Goal: Find specific page/section: Find specific page/section

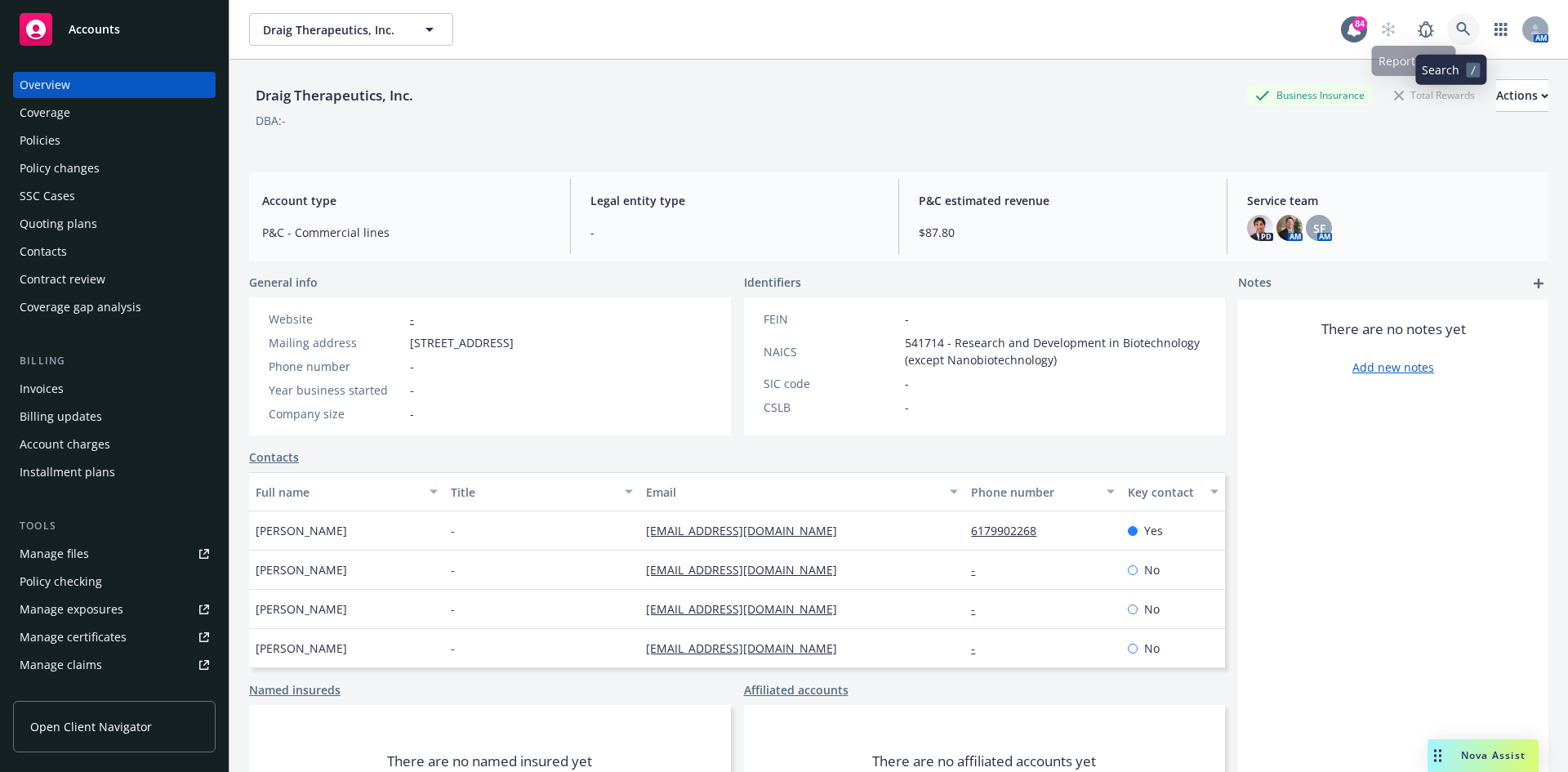
click at [1456, 34] on icon at bounding box center [1463, 29] width 15 height 15
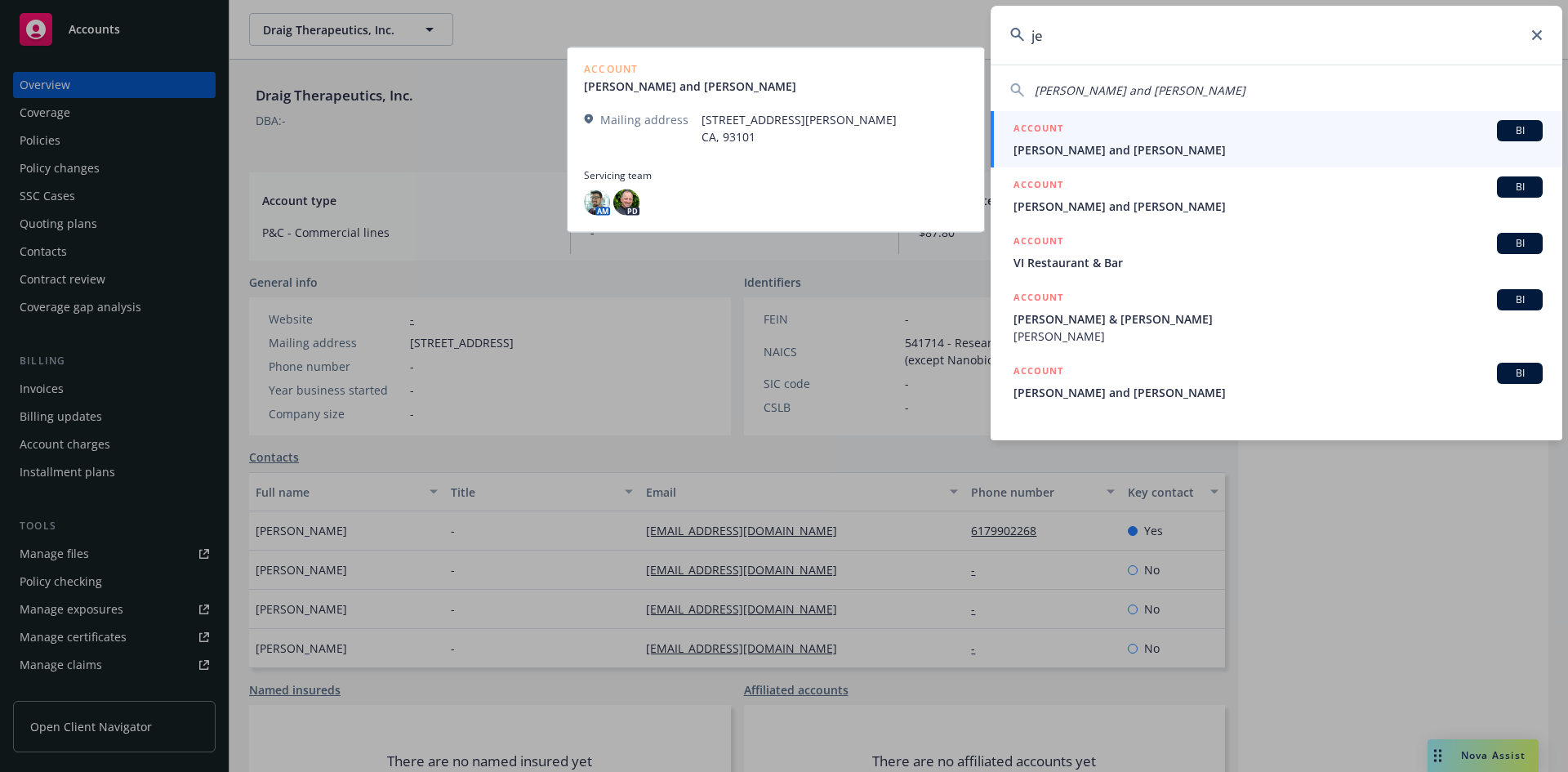
type input "j"
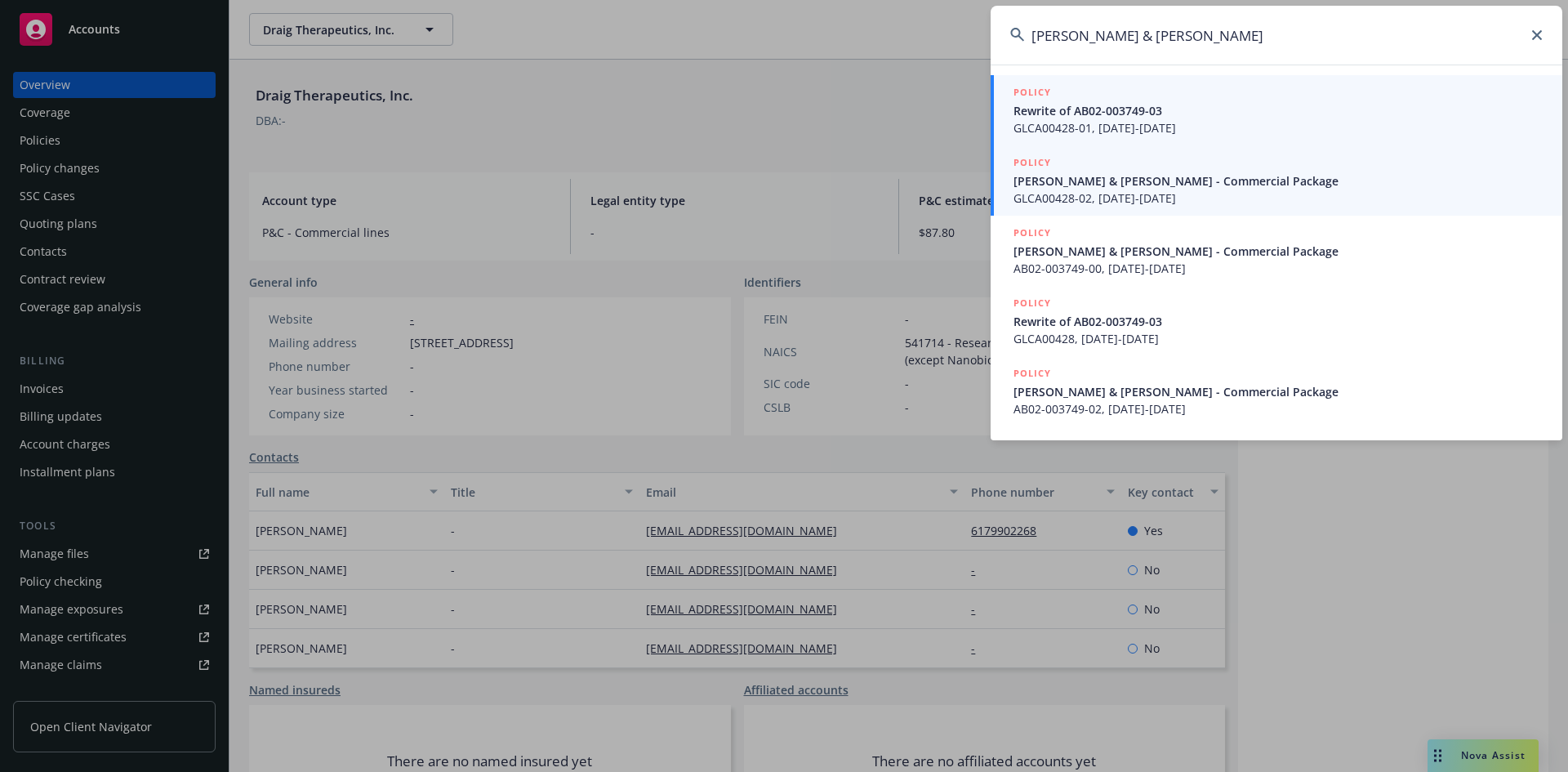
type input "[PERSON_NAME] & [PERSON_NAME]"
click at [1043, 161] on h5 "POLICY" at bounding box center [1032, 163] width 38 height 17
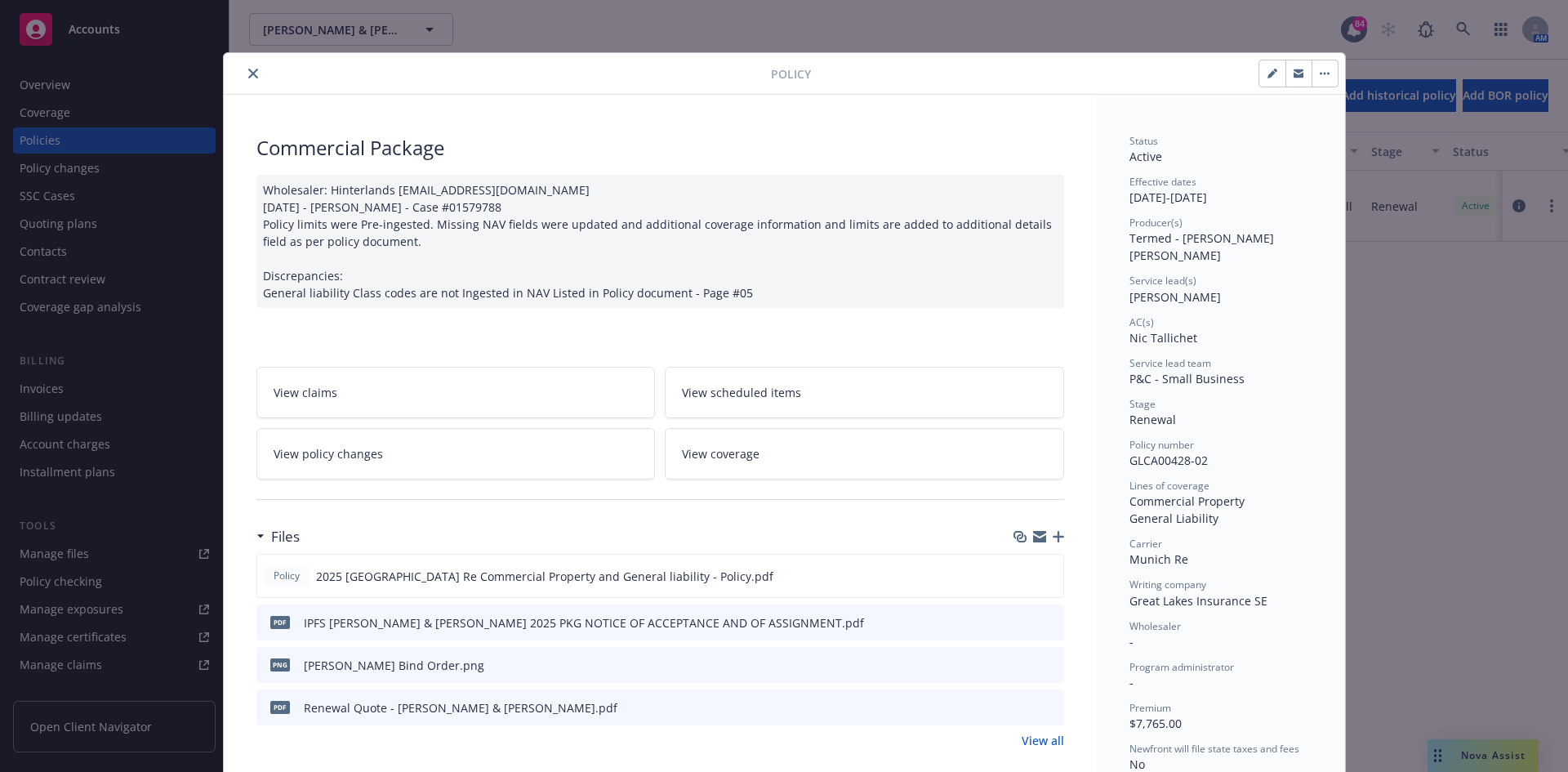
click at [248, 72] on icon "close" at bounding box center [253, 74] width 10 height 10
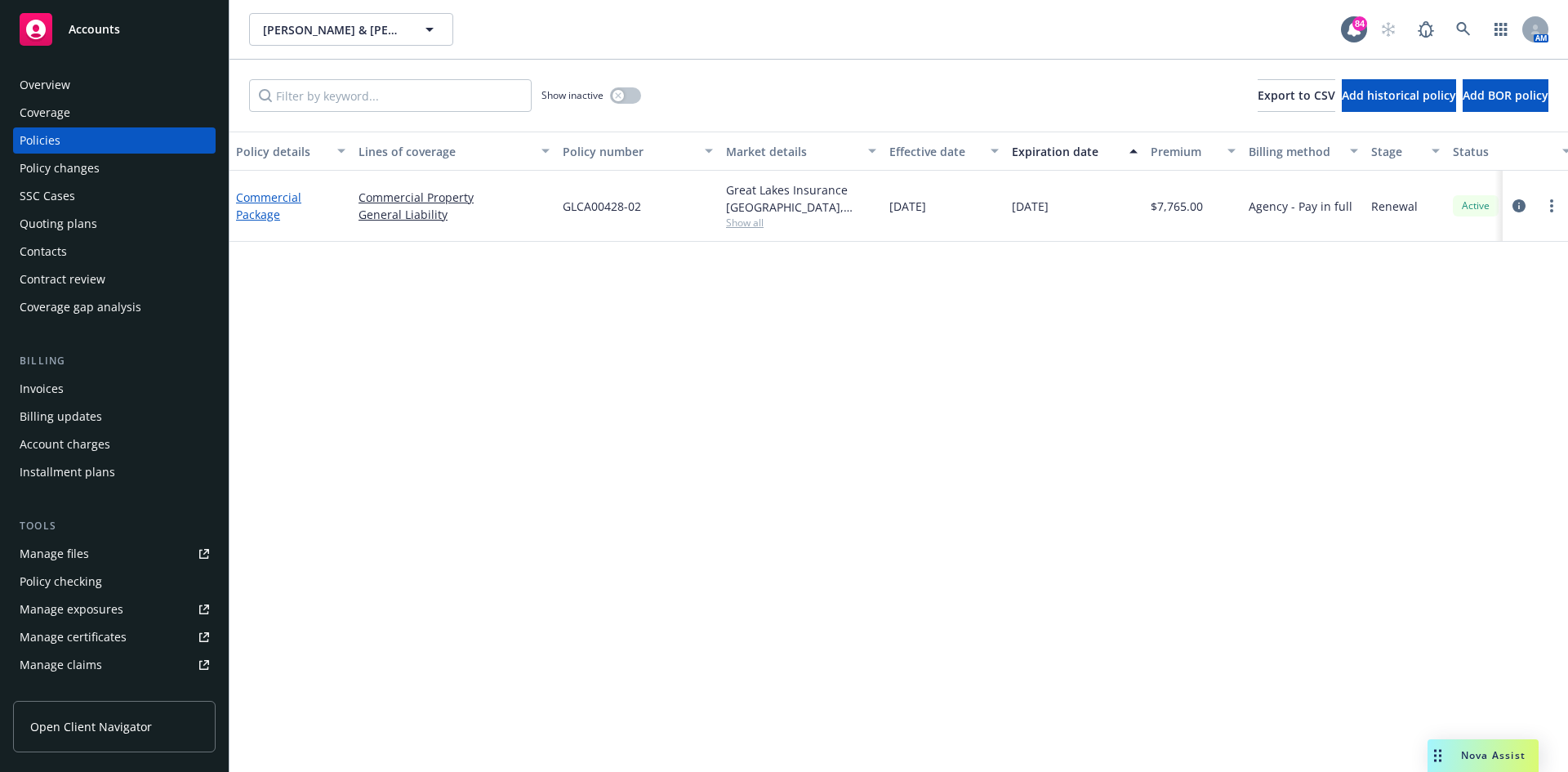
click at [272, 193] on link "Commercial Package" at bounding box center [269, 206] width 65 height 33
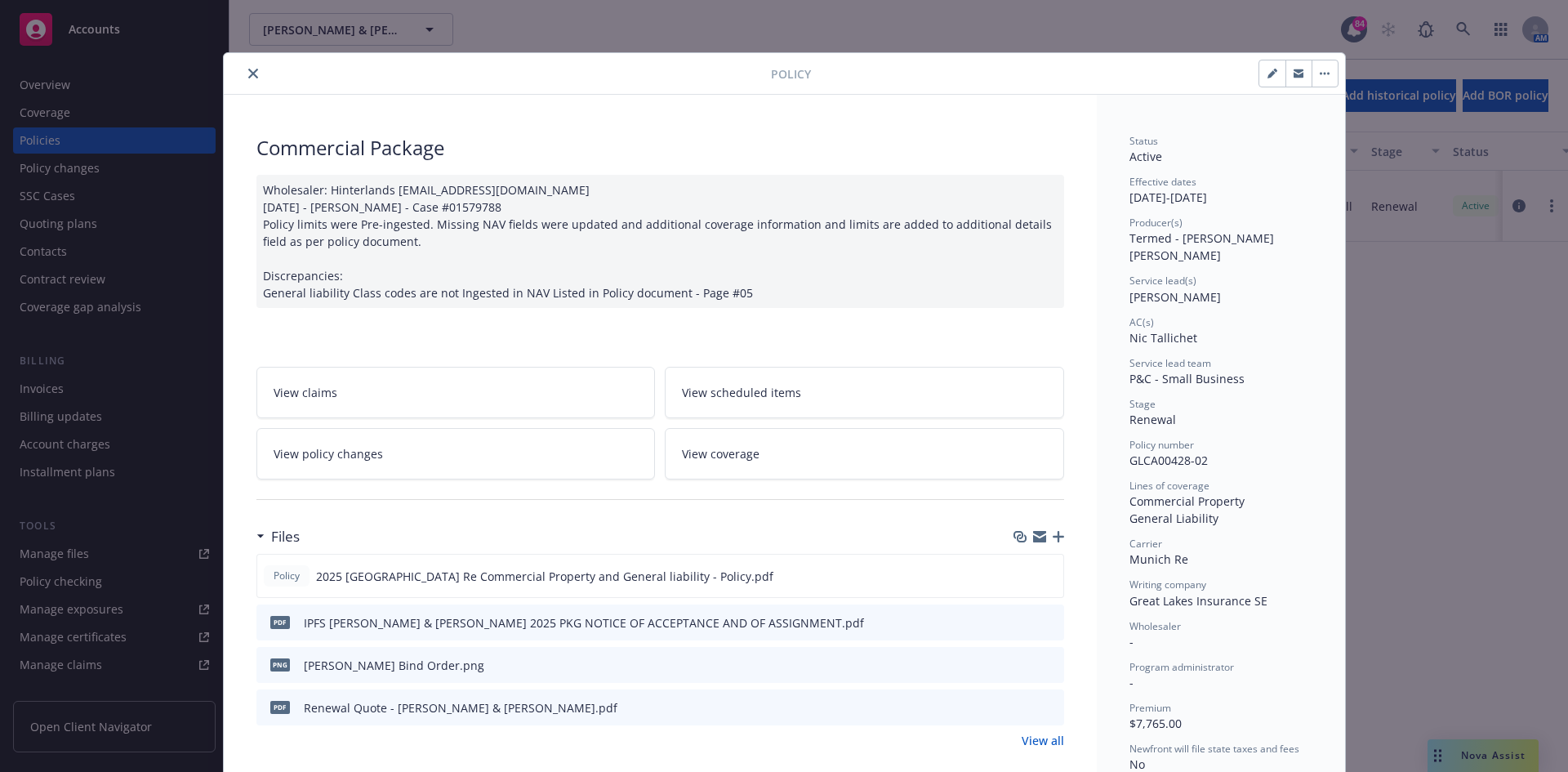
scroll to position [49, 0]
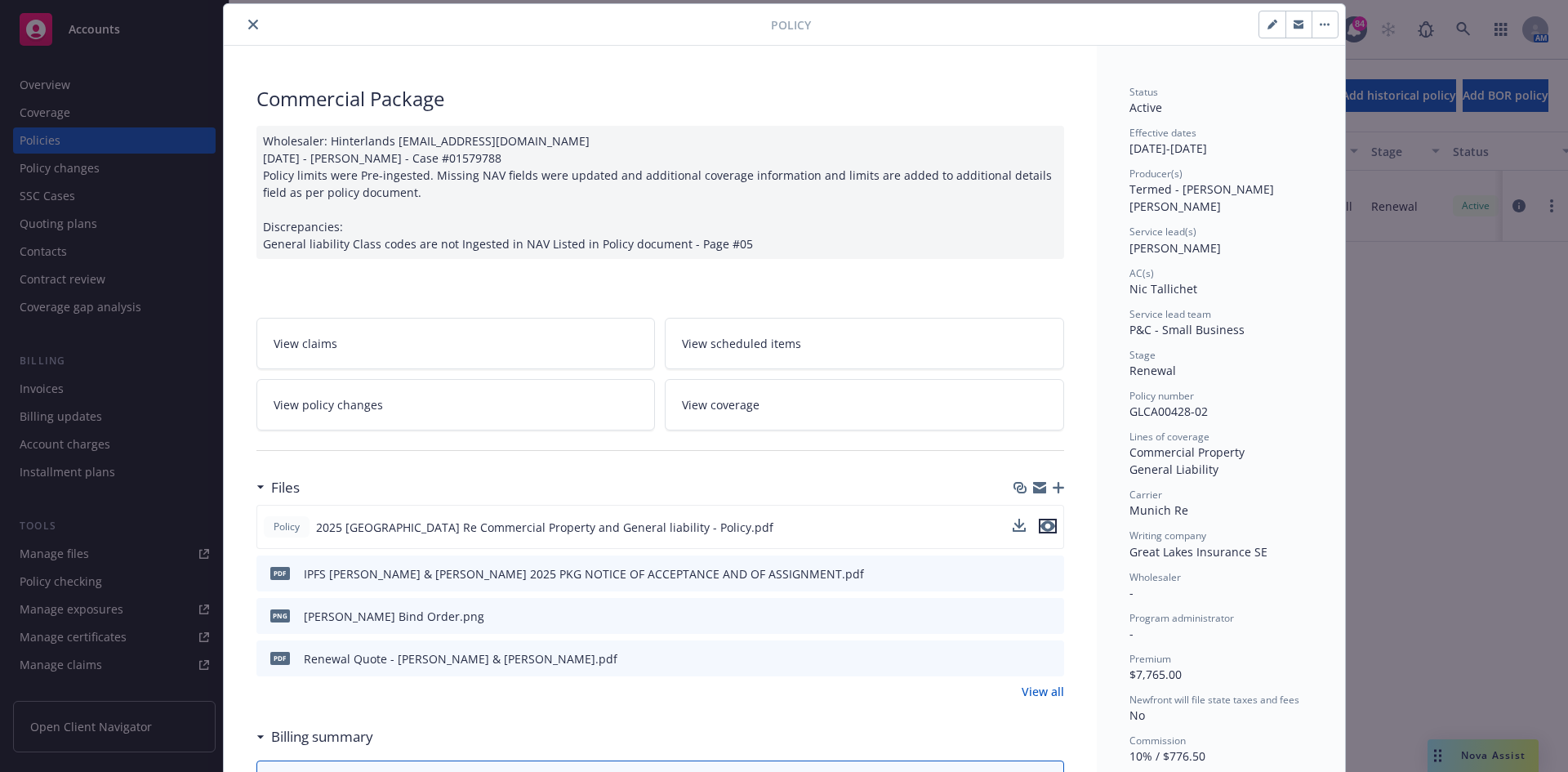
click at [1040, 528] on icon "preview file" at bounding box center [1047, 526] width 15 height 11
click at [248, 21] on icon "close" at bounding box center [253, 24] width 10 height 10
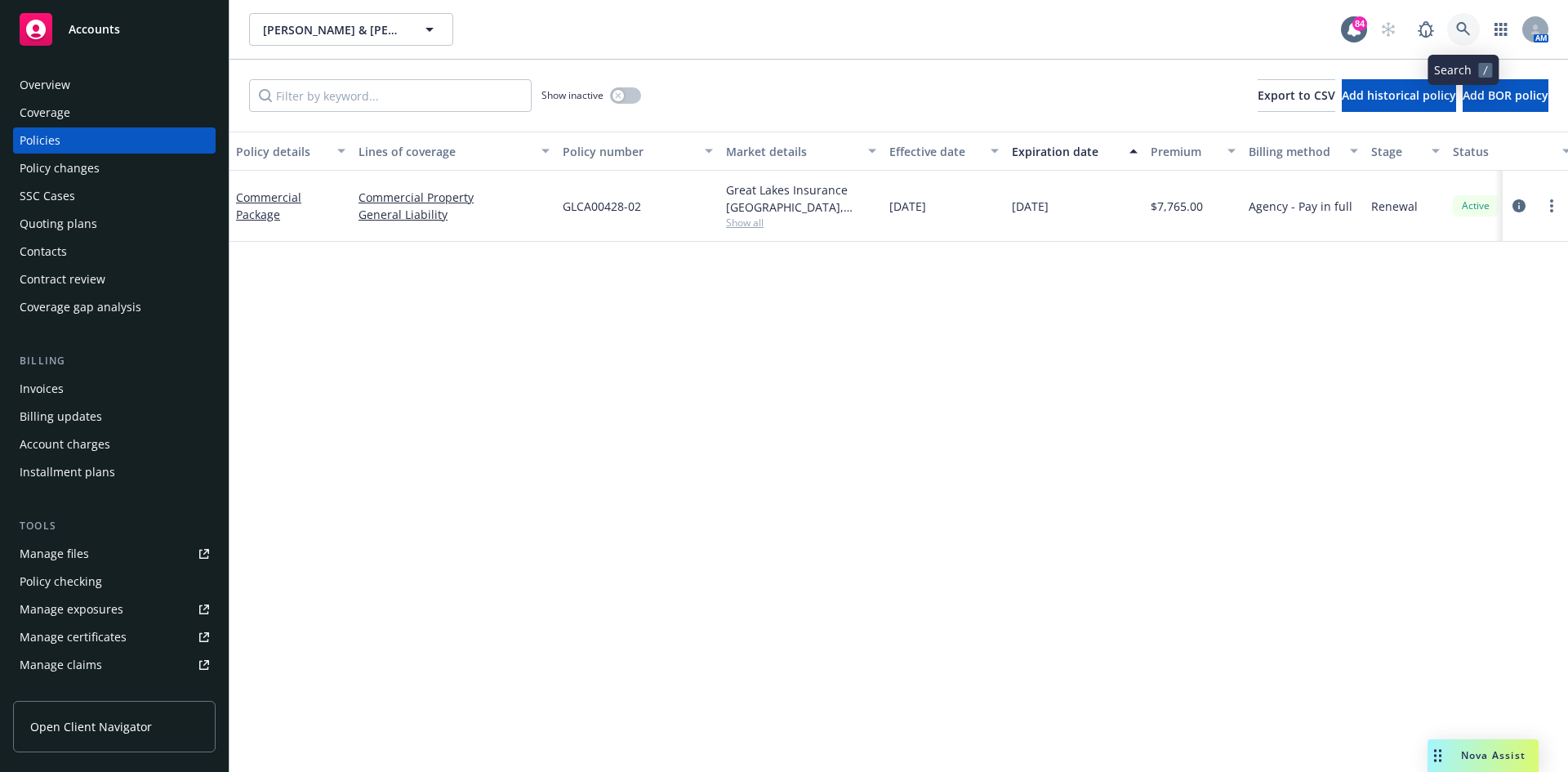
click at [1456, 22] on icon at bounding box center [1463, 29] width 15 height 15
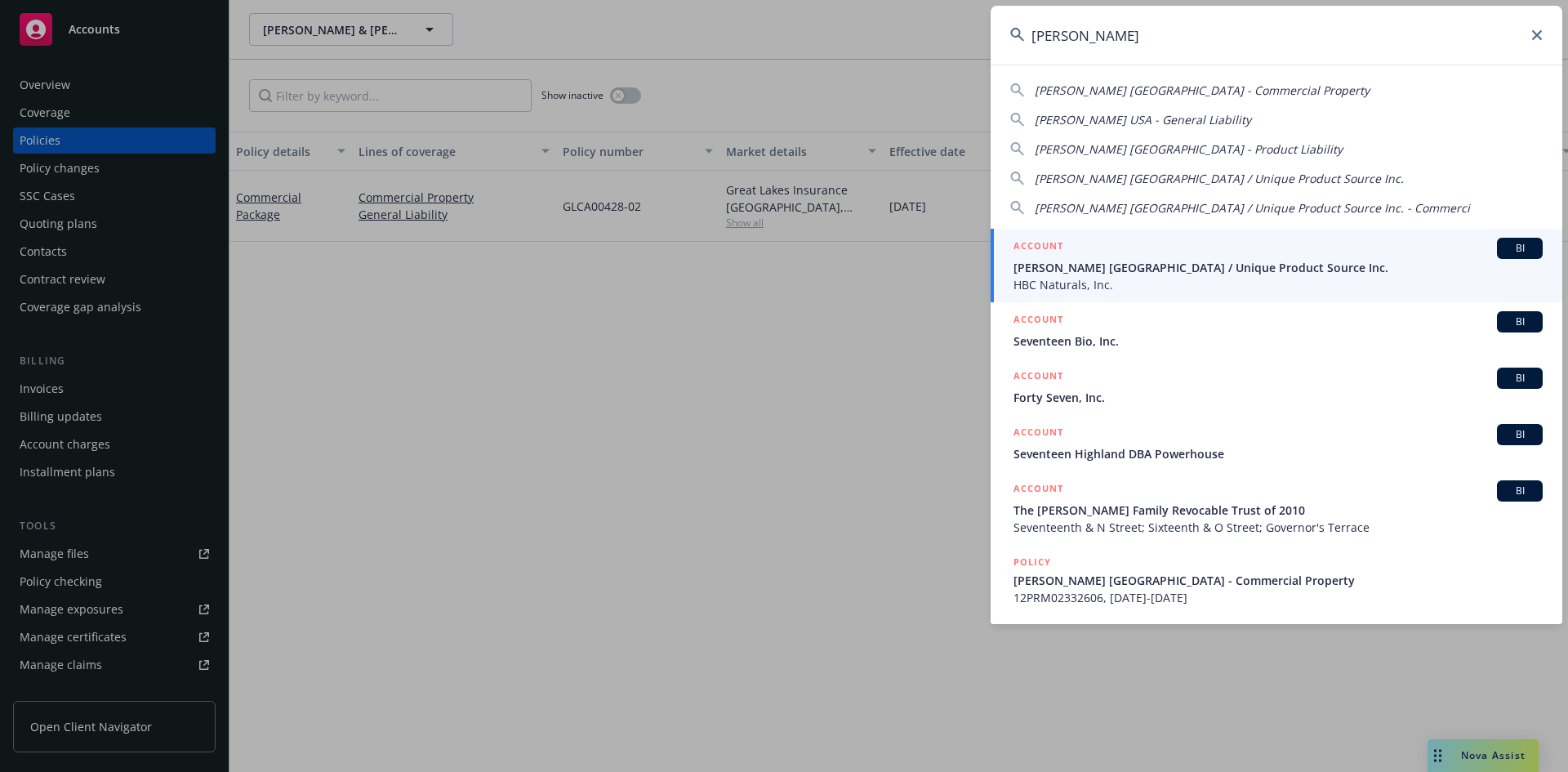
type input "[PERSON_NAME]"
click at [1045, 243] on h5 "ACCOUNT" at bounding box center [1038, 247] width 50 height 19
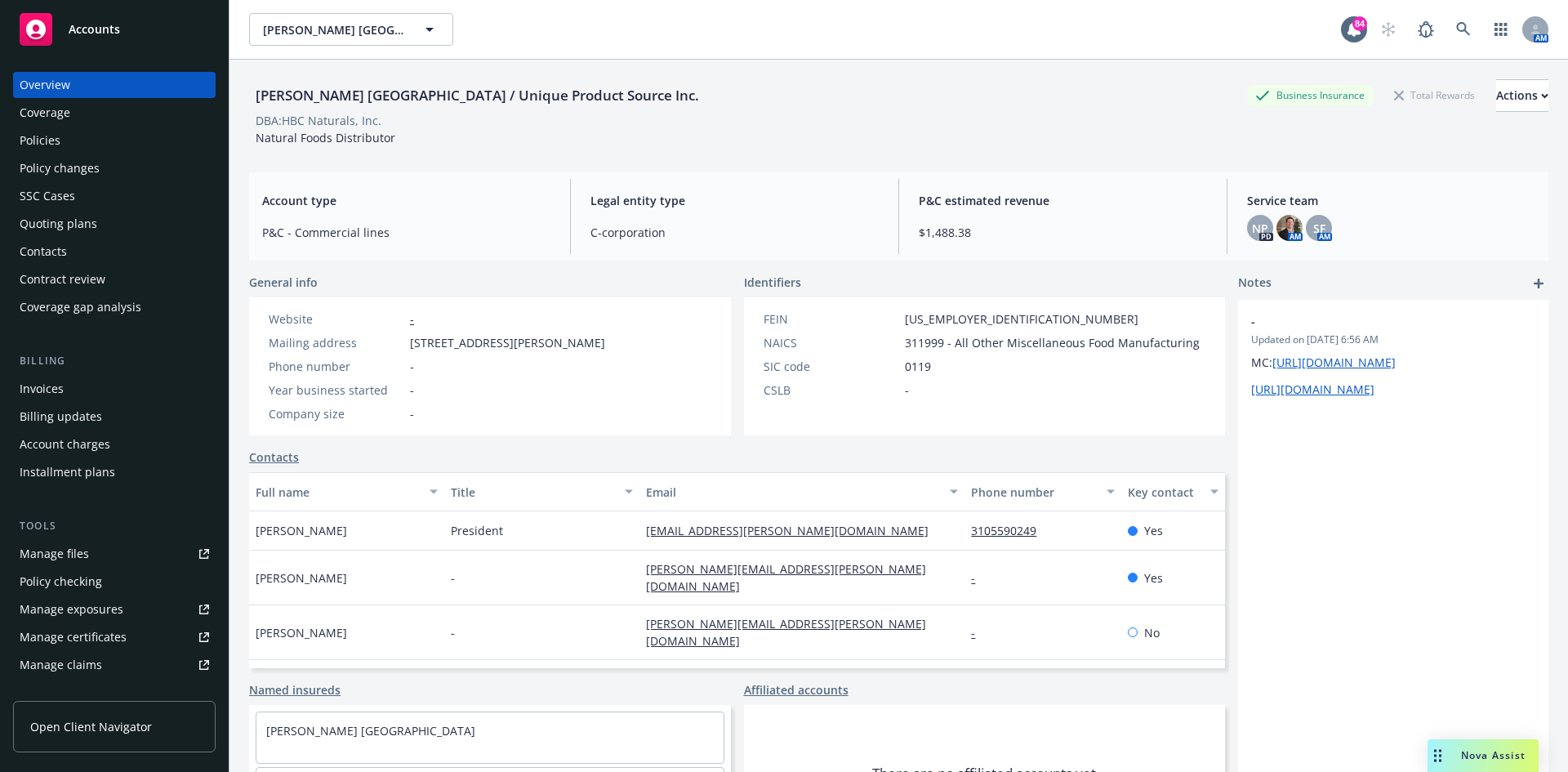
click at [63, 138] on div "Policies" at bounding box center [114, 140] width 189 height 26
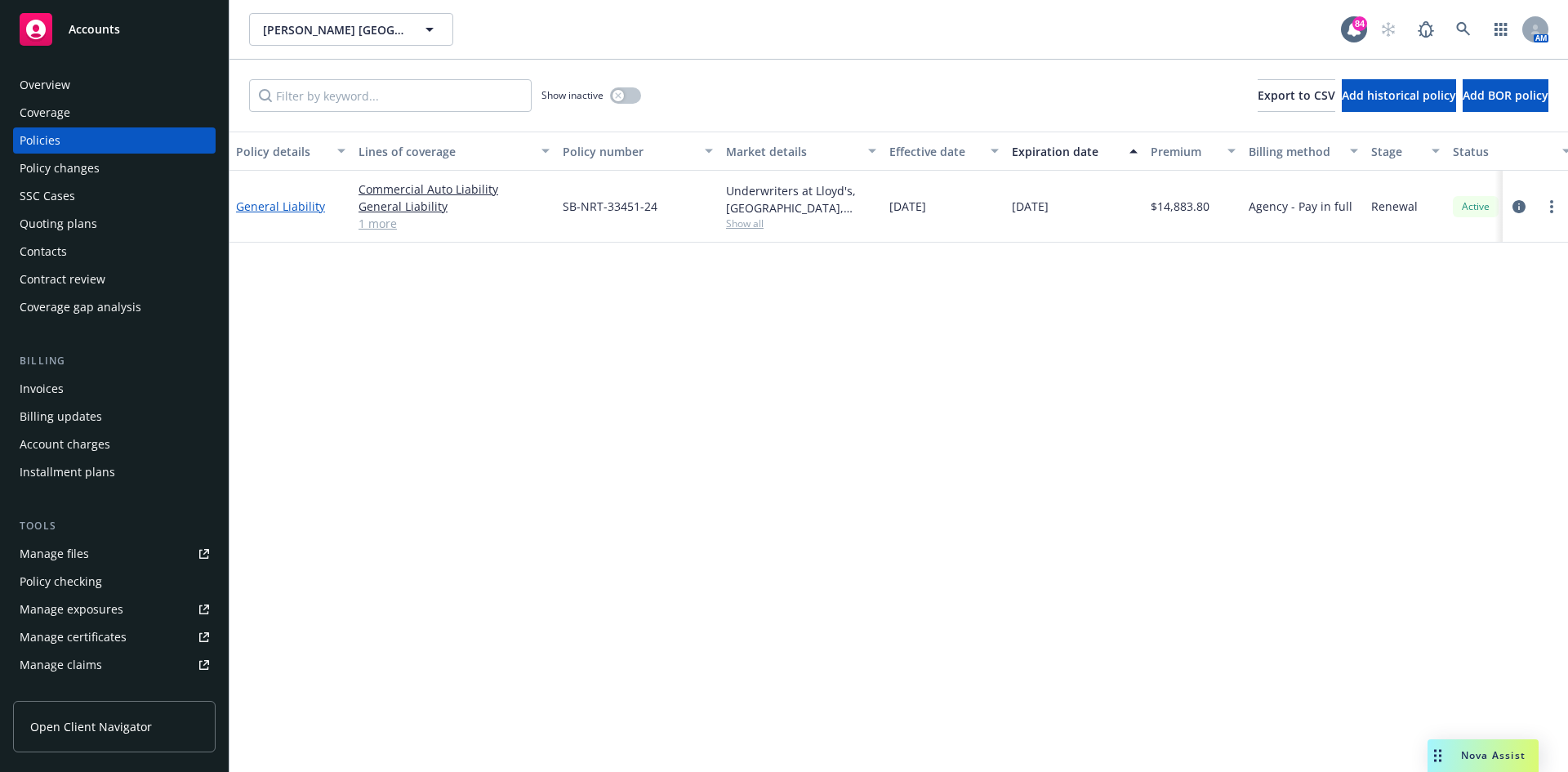
click at [301, 204] on link "General Liability" at bounding box center [280, 206] width 89 height 16
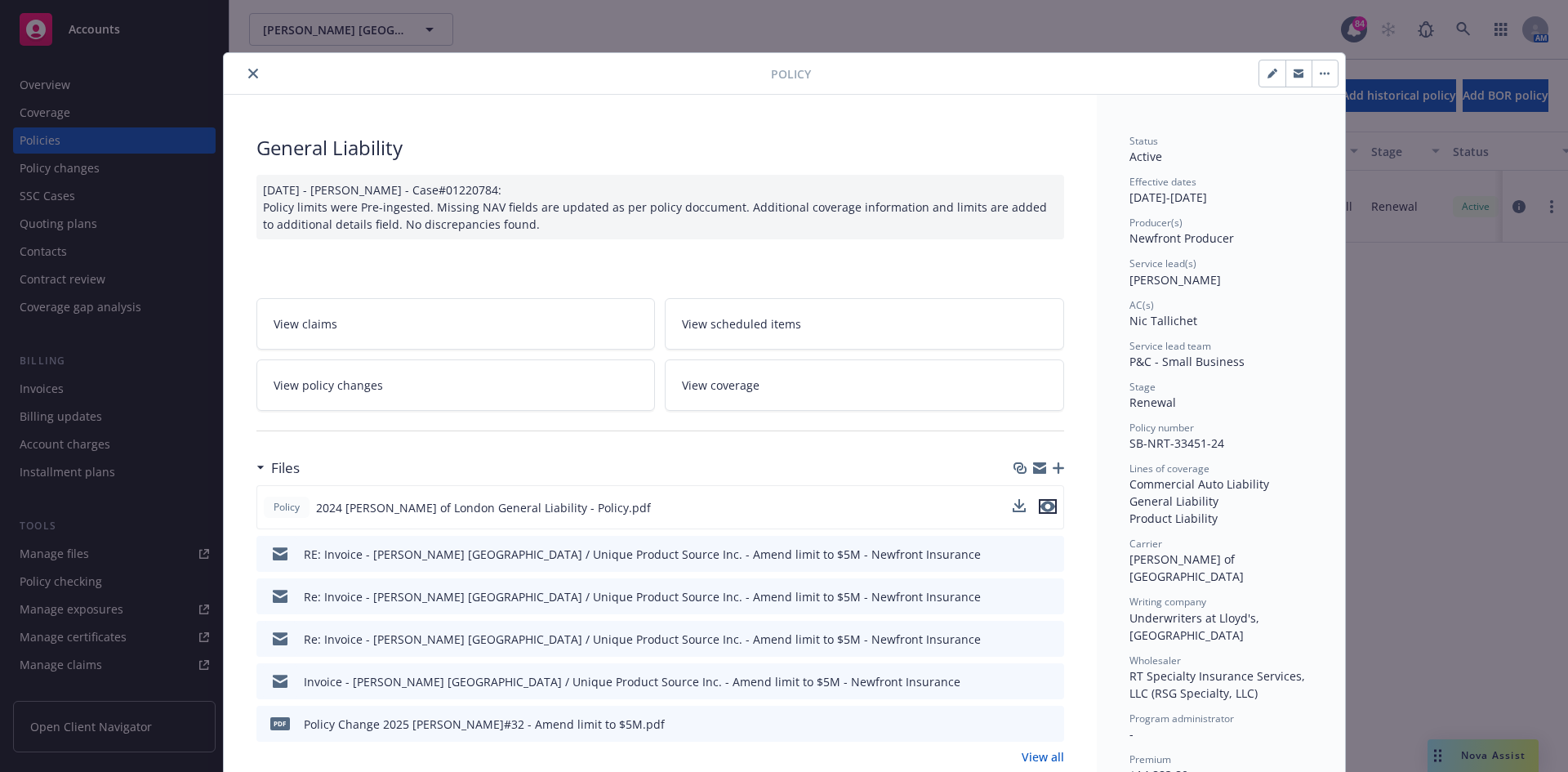
click at [1044, 504] on icon "preview file" at bounding box center [1047, 506] width 15 height 11
click at [251, 67] on button "close" at bounding box center [253, 73] width 19 height 19
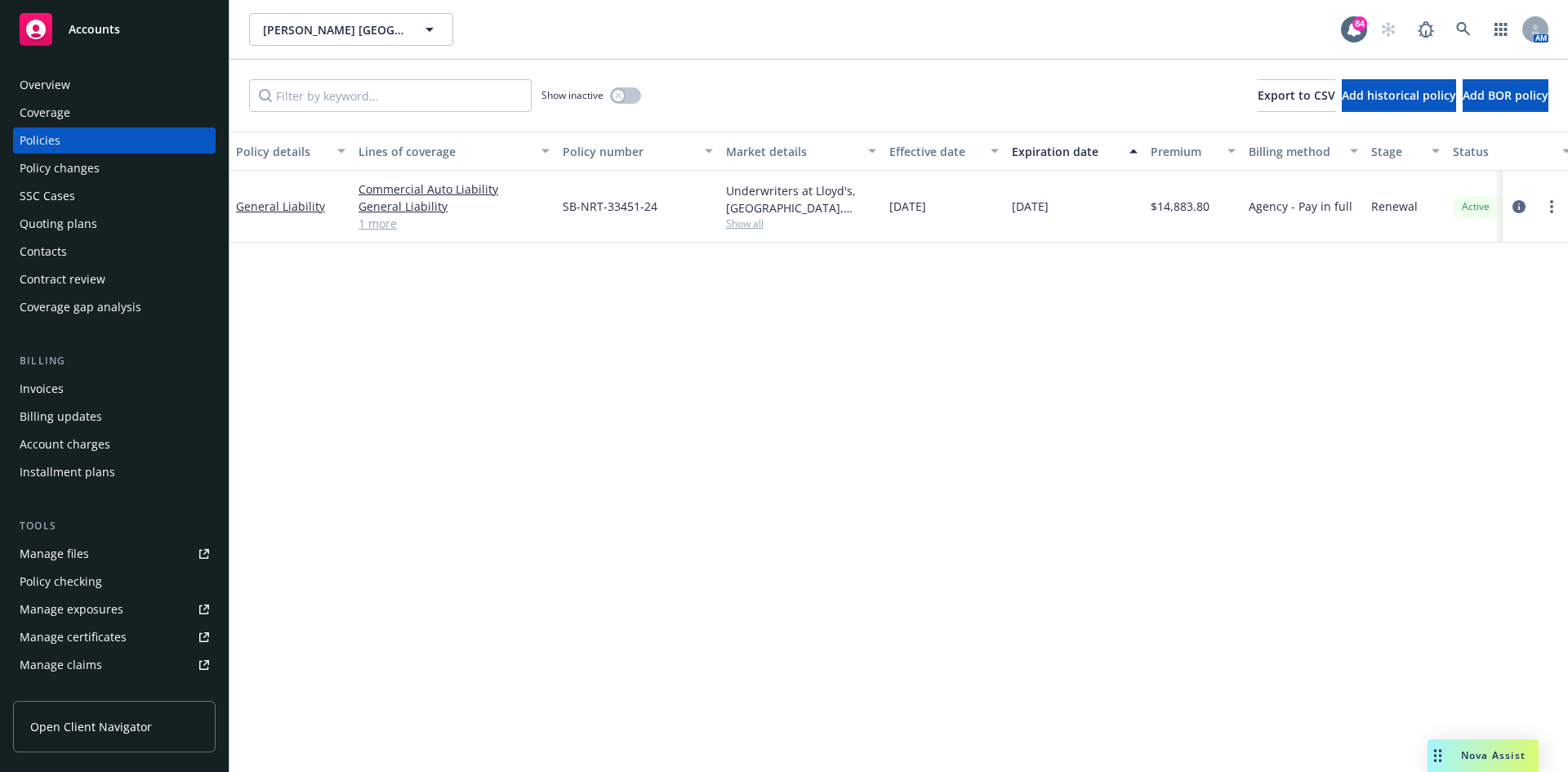
click at [84, 76] on div "Overview" at bounding box center [114, 85] width 189 height 26
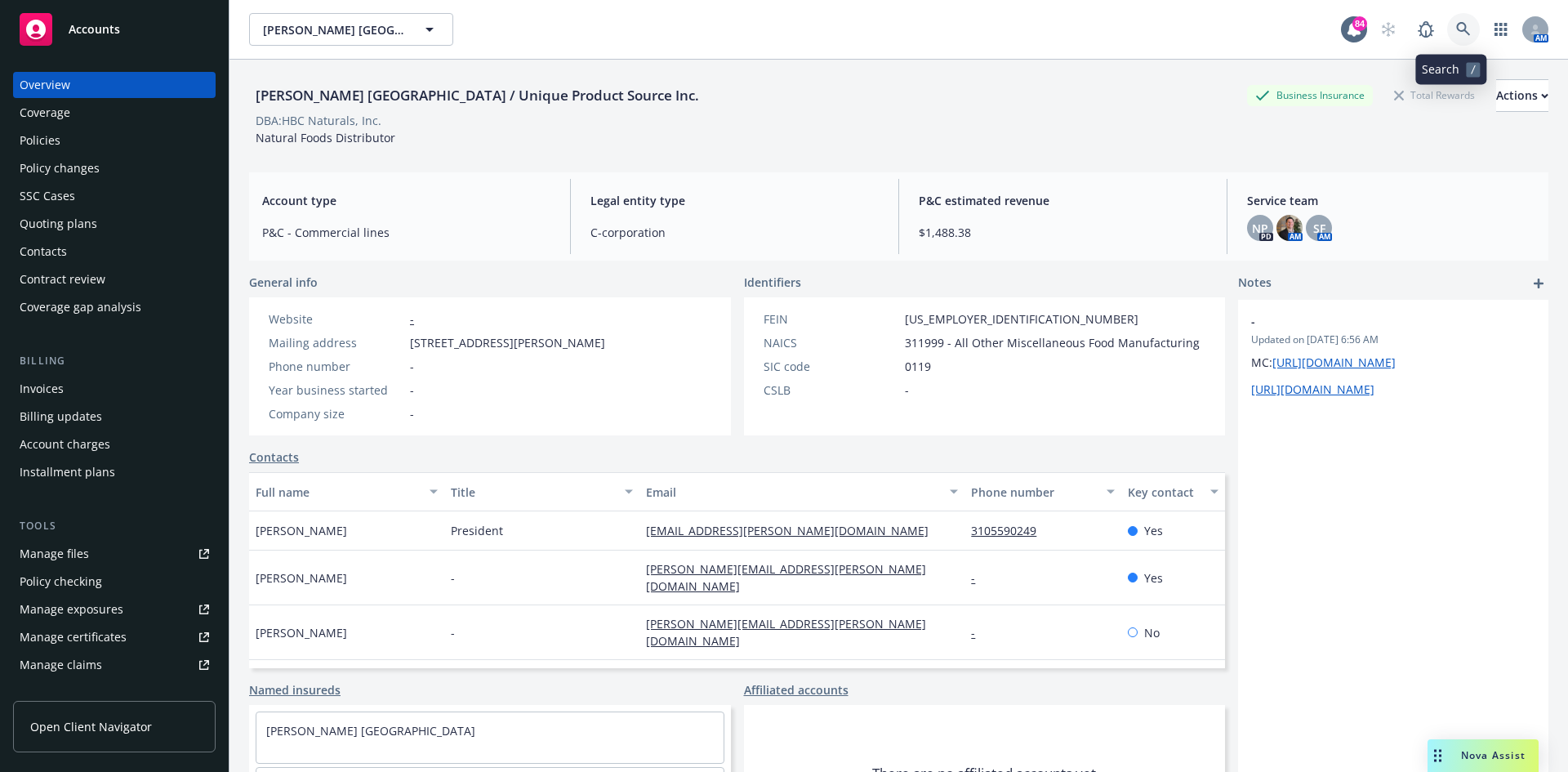
click at [1456, 24] on icon at bounding box center [1463, 29] width 15 height 15
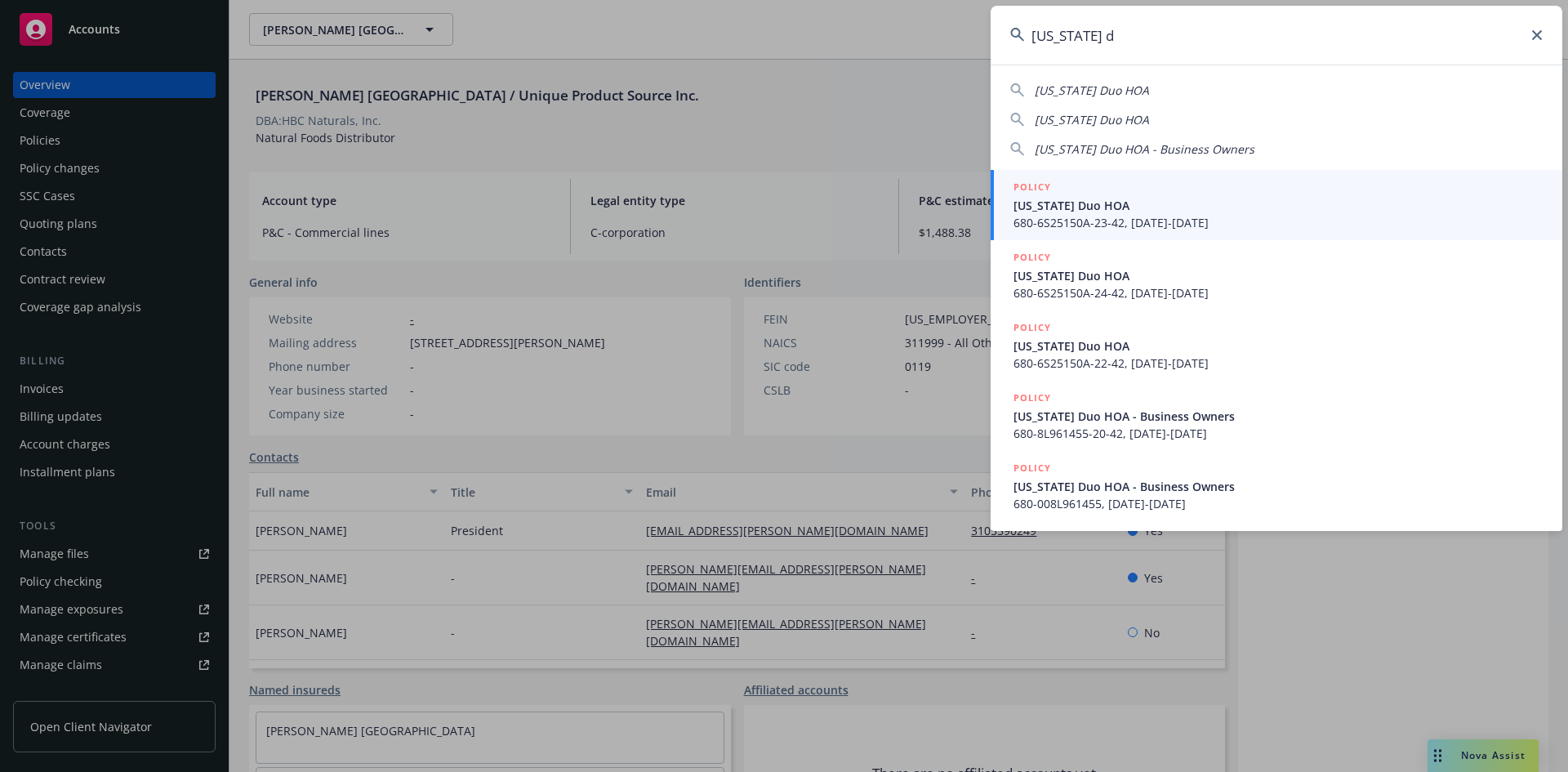
type input "[US_STATE] d"
click at [1035, 179] on h5 "POLICY" at bounding box center [1032, 187] width 38 height 17
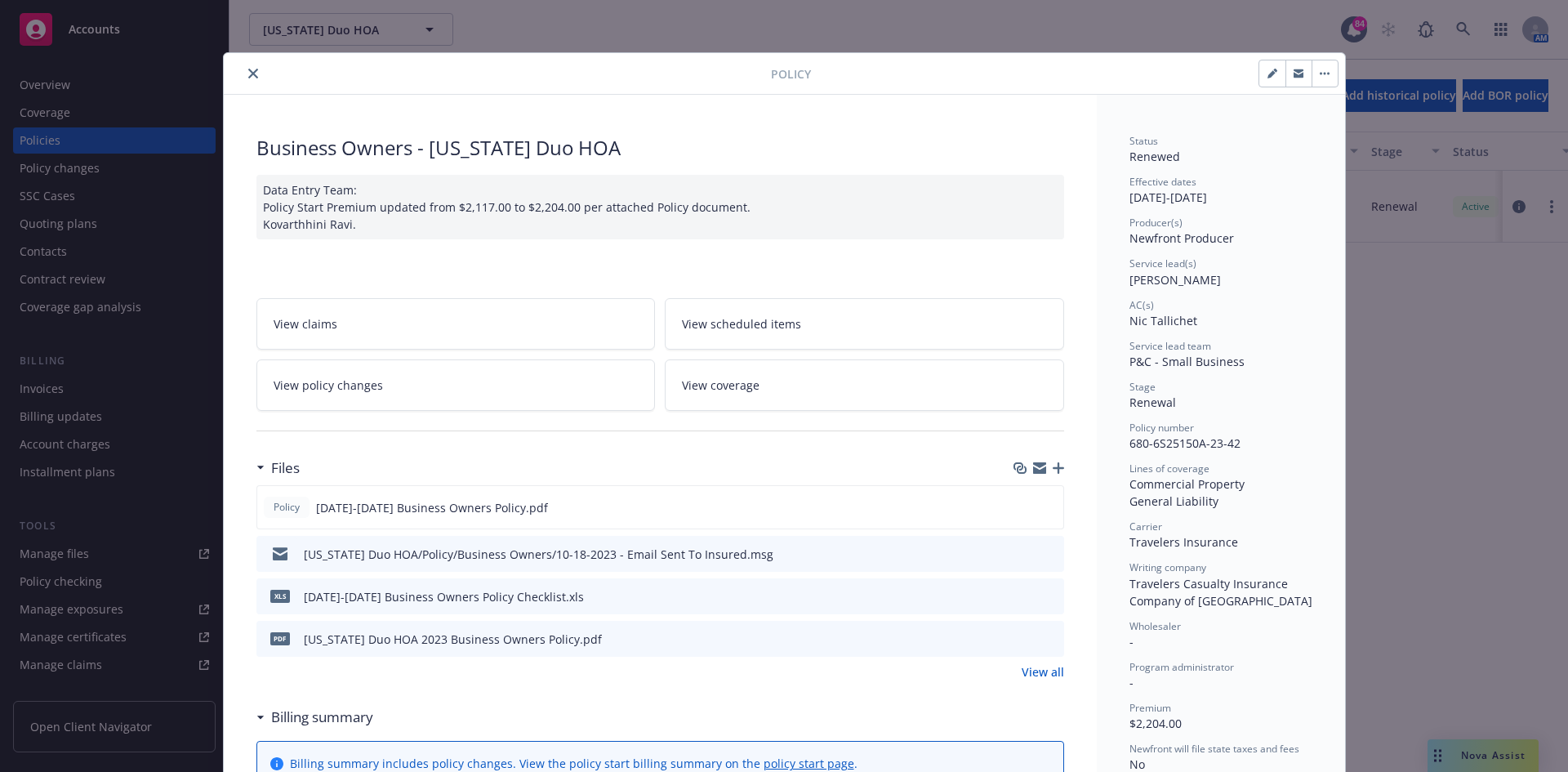
click at [262, 64] on div at bounding box center [500, 73] width 541 height 19
click at [251, 72] on icon "close" at bounding box center [253, 74] width 10 height 10
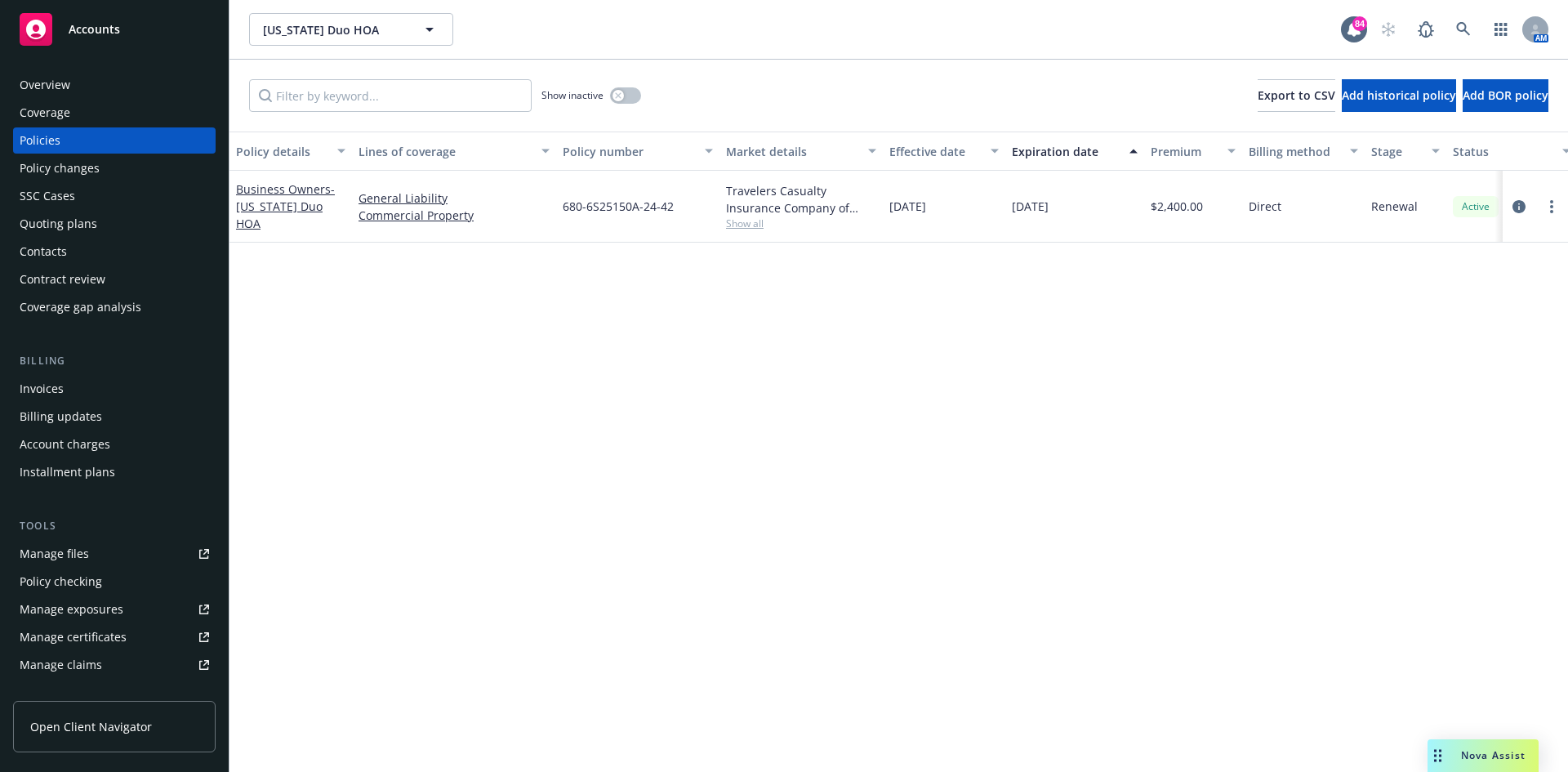
click at [74, 84] on div "Overview" at bounding box center [114, 85] width 189 height 26
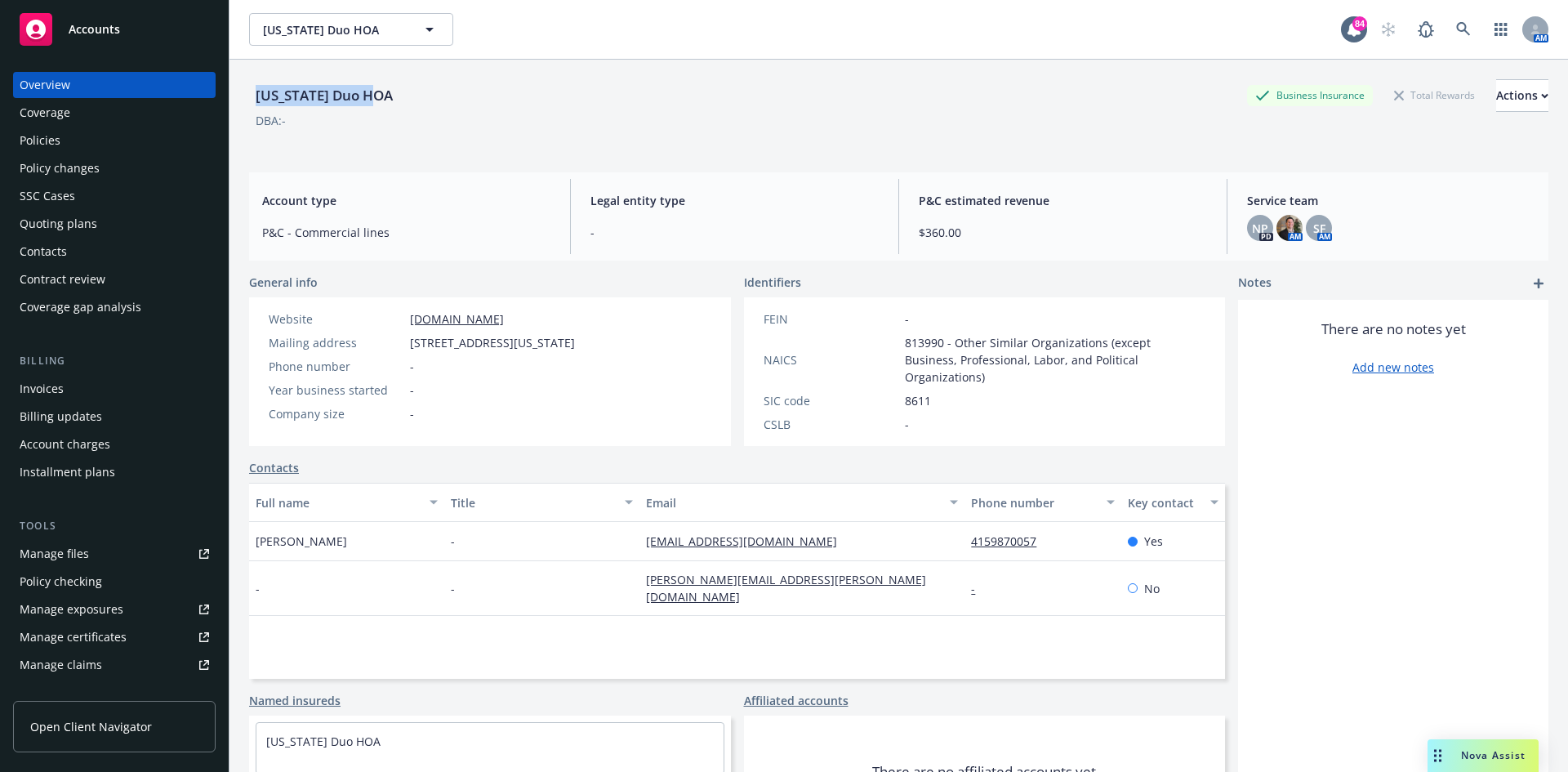
drag, startPoint x: 428, startPoint y: 100, endPoint x: 234, endPoint y: 97, distance: 194.0
click at [234, 97] on div "[US_STATE] Duo HOA Business Insurance Total Rewards Actions DBA: - Account type…" at bounding box center [898, 445] width 1338 height 772
copy div "[US_STATE] Duo HOA"
click at [23, 141] on div "Policies" at bounding box center [40, 140] width 40 height 26
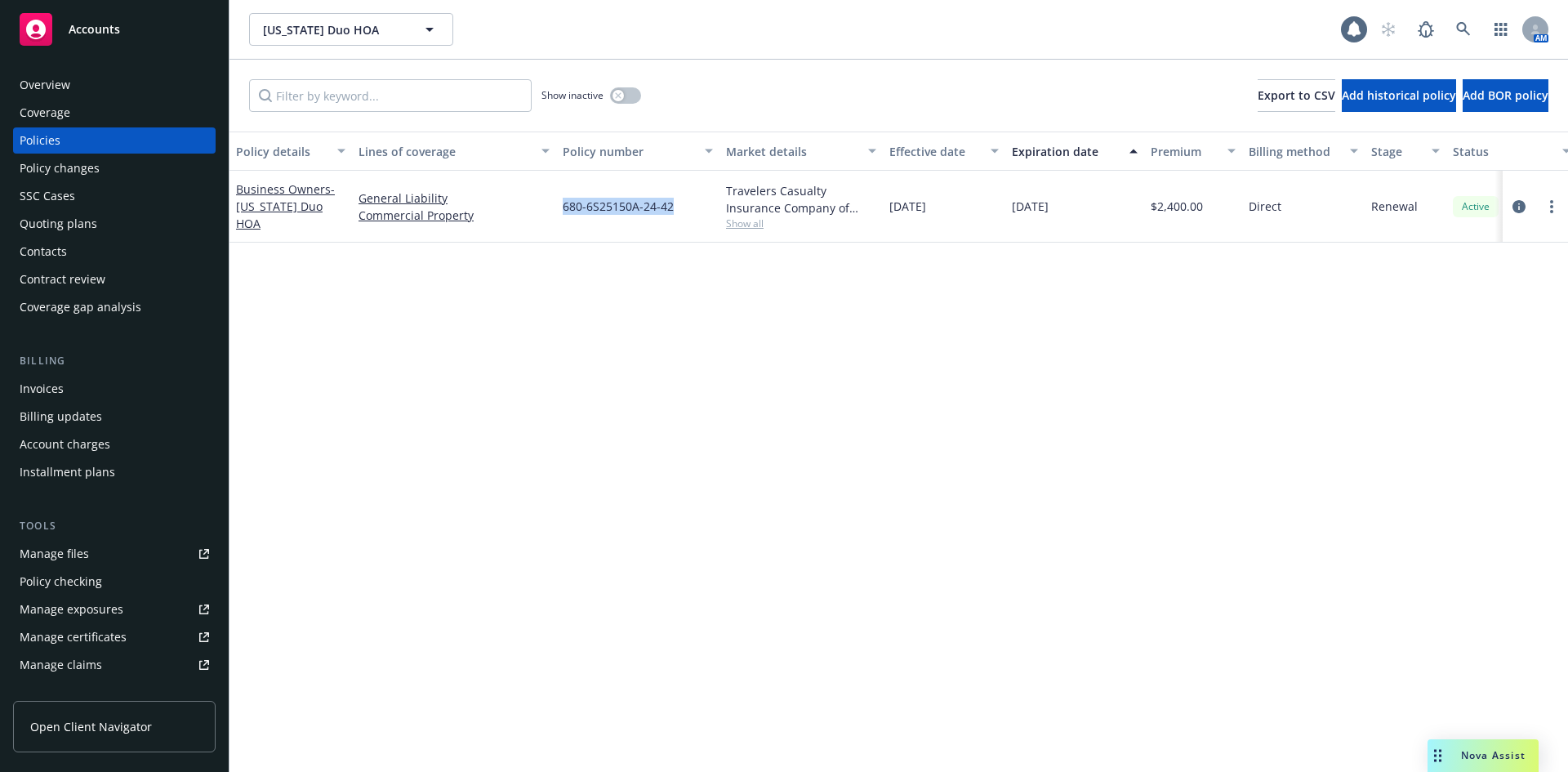
drag, startPoint x: 694, startPoint y: 208, endPoint x: 556, endPoint y: 214, distance: 138.1
click at [556, 214] on div "680-6S25150A-24-42" at bounding box center [638, 207] width 164 height 72
copy span "680-6S25150A-24-42"
